Goal: Find specific page/section: Find specific page/section

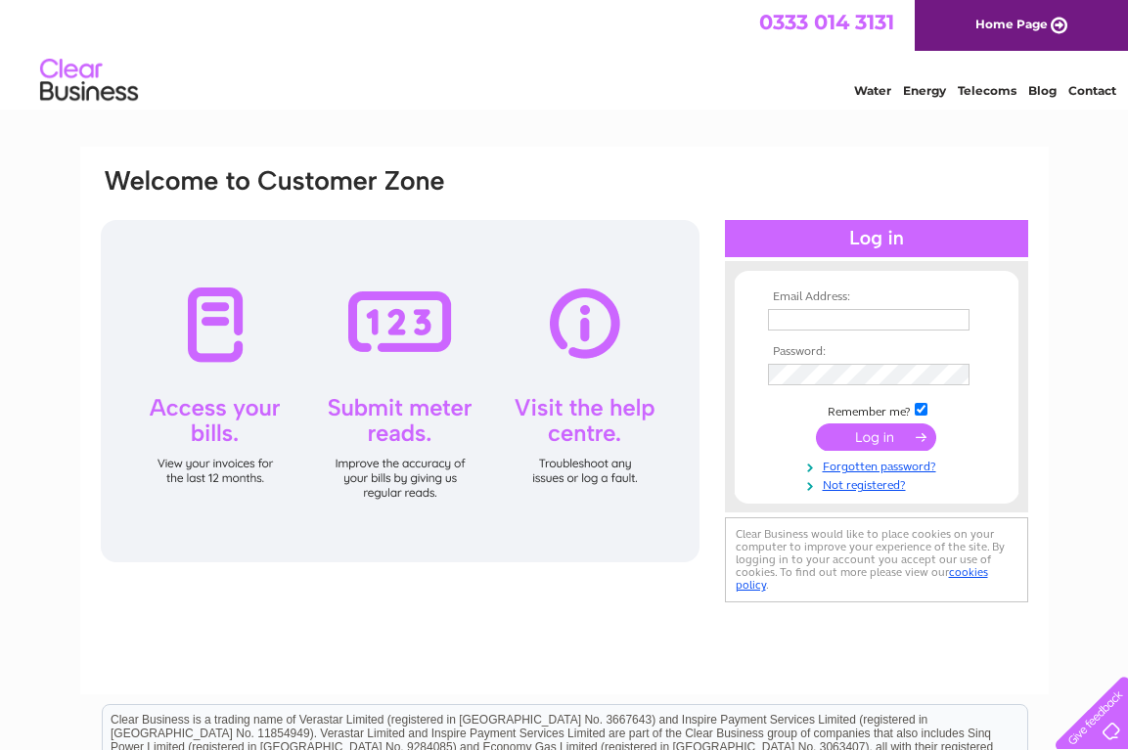
type input "smwestonandsons@gmail.com"
click at [881, 439] on input "submit" at bounding box center [876, 437] width 120 height 27
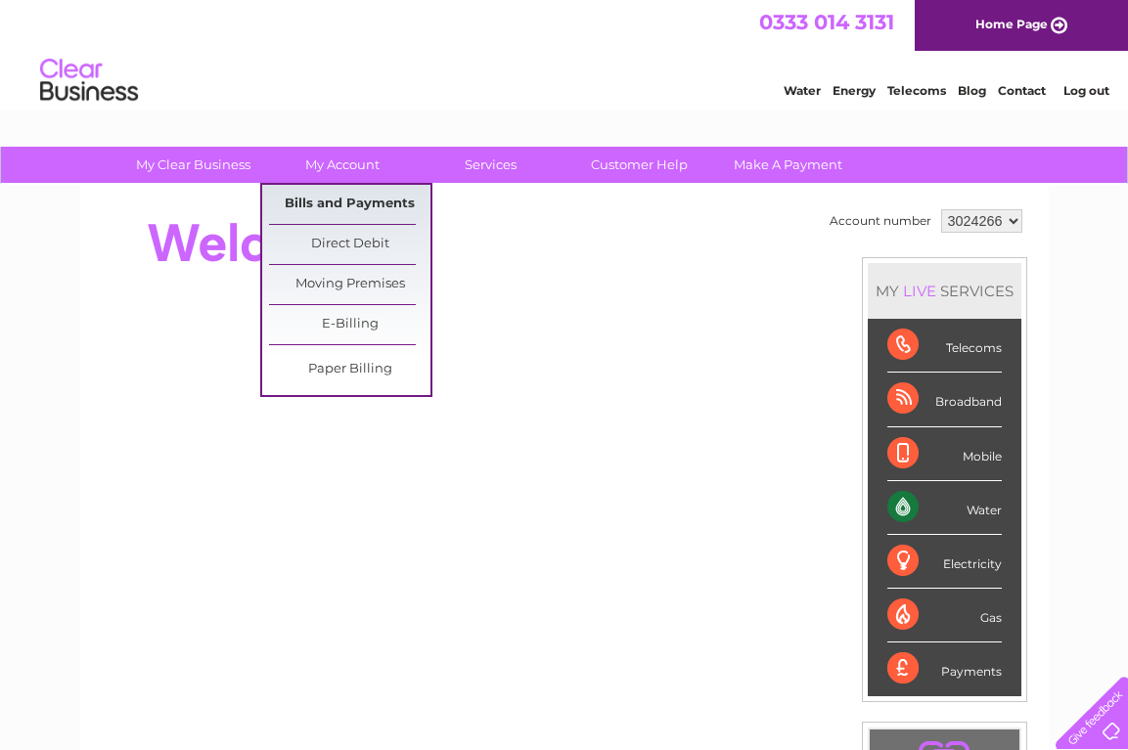
click at [350, 202] on link "Bills and Payments" at bounding box center [349, 204] width 161 height 39
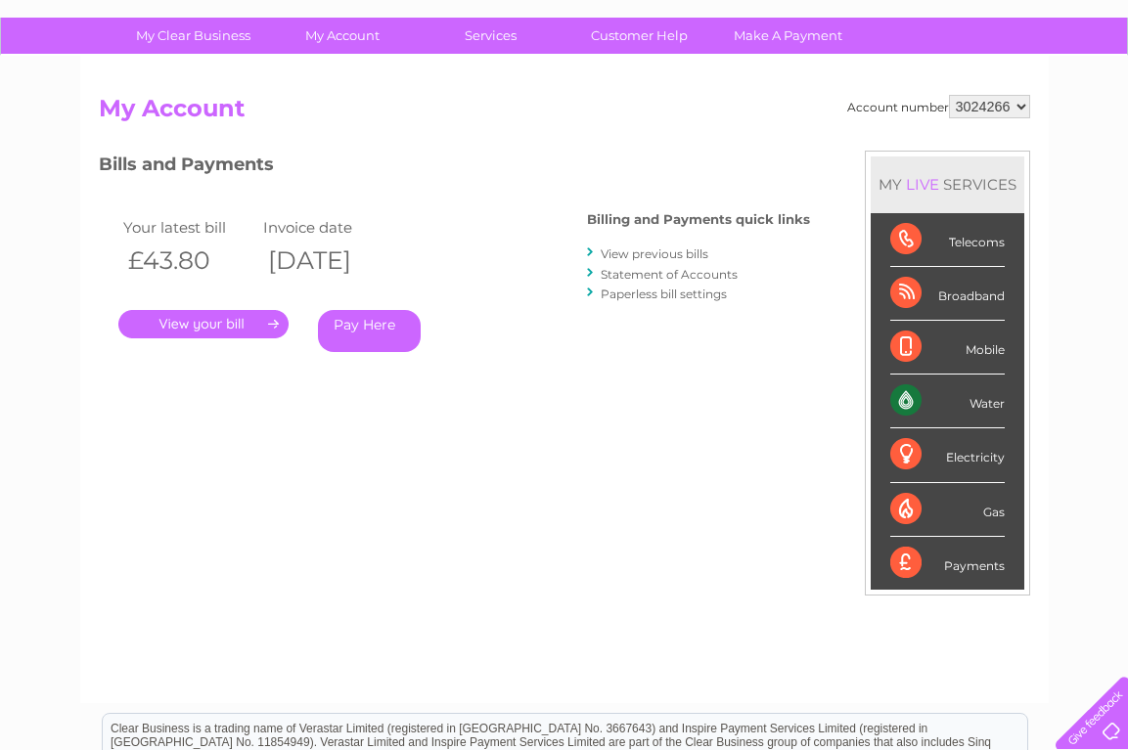
scroll to position [131, 0]
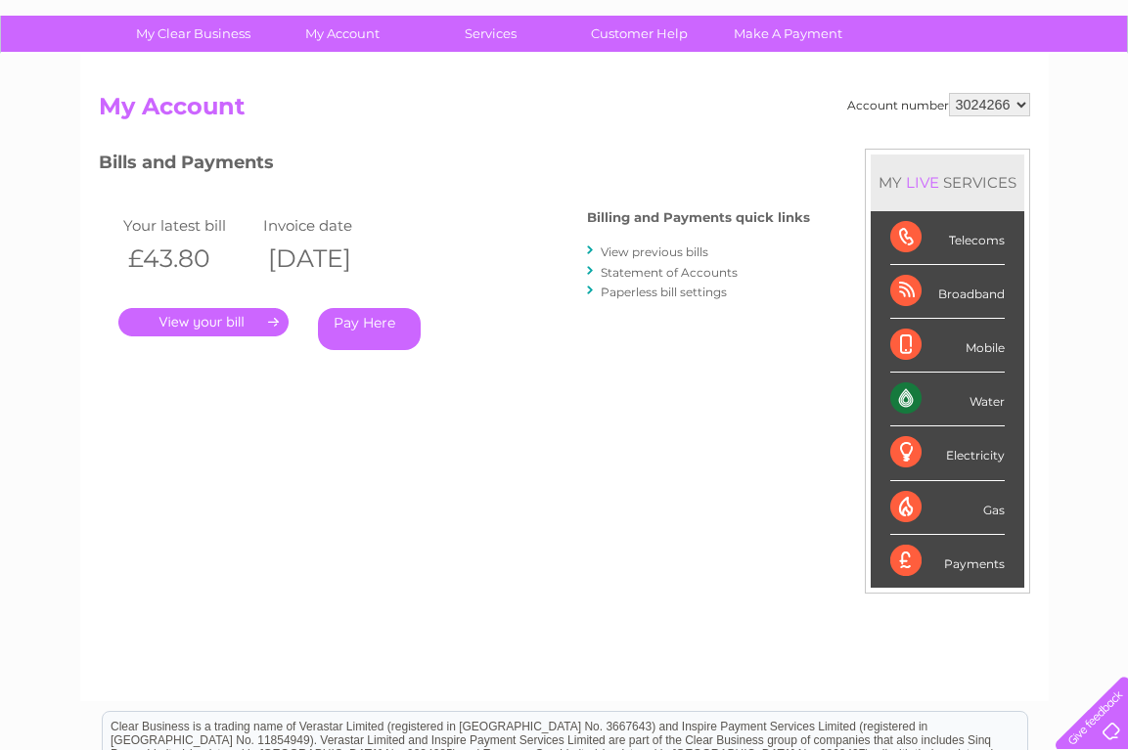
click at [257, 315] on link "." at bounding box center [203, 322] width 170 height 28
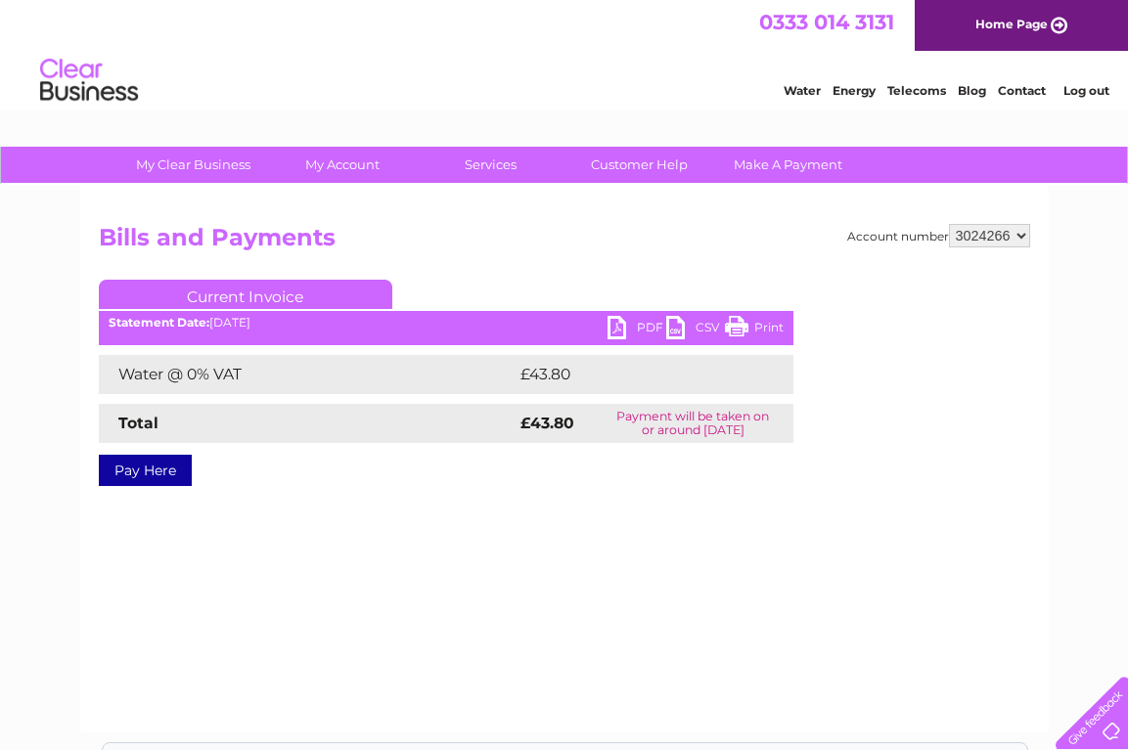
click at [616, 324] on link "PDF" at bounding box center [636, 330] width 59 height 28
